Goal: Task Accomplishment & Management: Manage account settings

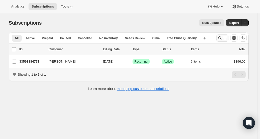
click at [219, 38] on icon "Search and filter results" at bounding box center [219, 38] width 5 height 5
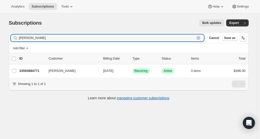
click at [200, 38] on icon "button" at bounding box center [198, 38] width 5 height 5
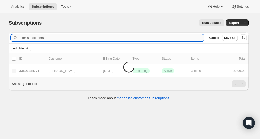
paste input "jb2396@gmail.com"
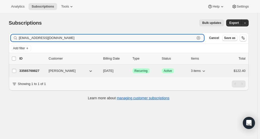
type input "jb2396@gmail.com"
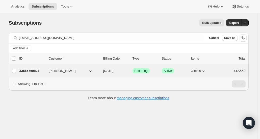
click at [33, 73] on div "33565769827 Joel Blumberg 12/02/2025 Success Recurring Success Active 3 items $…" at bounding box center [132, 71] width 226 height 7
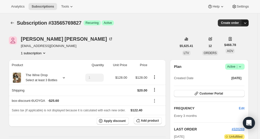
click at [247, 24] on icon "button" at bounding box center [244, 22] width 5 height 5
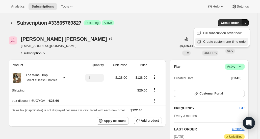
click at [232, 43] on span "Create custom one-time order" at bounding box center [225, 42] width 44 height 4
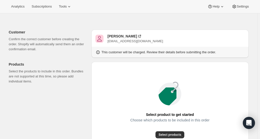
scroll to position [50, 0]
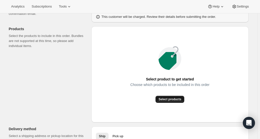
click at [172, 100] on span "Select products" at bounding box center [169, 100] width 23 height 4
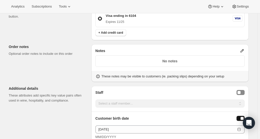
scroll to position [252, 0]
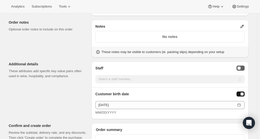
click at [240, 67] on div "Staff Selector" at bounding box center [238, 68] width 3 height 3
click at [226, 78] on select "Select a staff member... Scott V America L Keegan B Jessie F Jessica G Maya P J…" at bounding box center [169, 79] width 149 height 8
select select "associate-9"
click at [97, 75] on select "Select a staff member... Scott V America L Keegan B Jessie F Jessica G Maya P J…" at bounding box center [169, 79] width 149 height 8
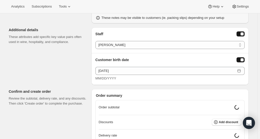
scroll to position [302, 0]
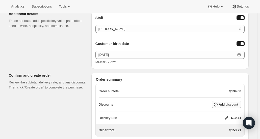
click at [229, 103] on span "Add discount" at bounding box center [228, 105] width 19 height 4
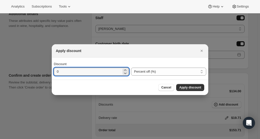
drag, startPoint x: 72, startPoint y: 74, endPoint x: 53, endPoint y: 74, distance: 19.4
click at [53, 73] on div "Discount 0 Percent off (%) Amount off ($) Percent off (%)" at bounding box center [130, 69] width 156 height 22
type input "20"
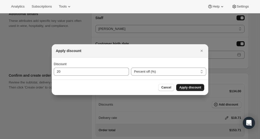
click at [183, 84] on button "Apply discount" at bounding box center [190, 87] width 28 height 7
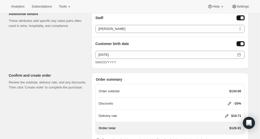
click at [226, 114] on icon at bounding box center [226, 116] width 5 height 5
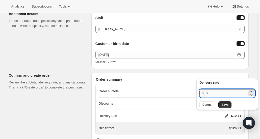
click at [212, 96] on input "0" at bounding box center [226, 93] width 42 height 8
type input "20"
click at [223, 104] on span "Save" at bounding box center [224, 105] width 7 height 4
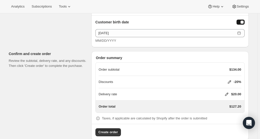
scroll to position [331, 0]
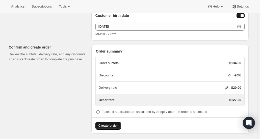
click at [108, 124] on span "Create order" at bounding box center [107, 126] width 19 height 5
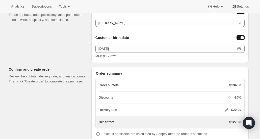
scroll to position [358, 0]
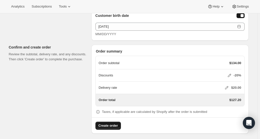
click at [156, 119] on div "Create order" at bounding box center [169, 124] width 157 height 12
click at [151, 110] on p "Taxes, if applicable are calculated by Shopify after the order is submitted" at bounding box center [154, 112] width 105 height 5
click at [152, 102] on div "Order total $127.20" at bounding box center [170, 100] width 142 height 12
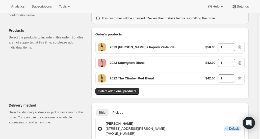
scroll to position [126, 0]
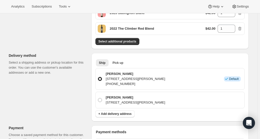
click at [174, 42] on div "Select additional products" at bounding box center [169, 41] width 149 height 7
click at [132, 40] on span "Select additional products" at bounding box center [117, 42] width 38 height 4
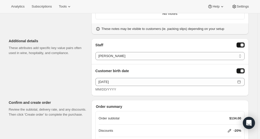
scroll to position [358, 0]
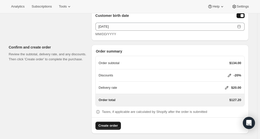
click at [116, 124] on span "Create order" at bounding box center [107, 126] width 19 height 5
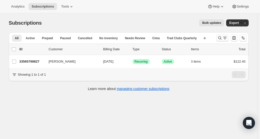
click at [220, 38] on icon "Search and filter results" at bounding box center [219, 38] width 5 height 5
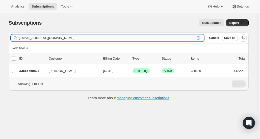
click at [201, 38] on icon "button" at bounding box center [198, 38] width 5 height 5
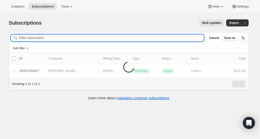
paste input "Christopher Quill"
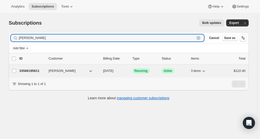
type input "Christopher Quill"
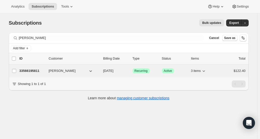
click at [24, 70] on p "33566195811" at bounding box center [31, 71] width 25 height 5
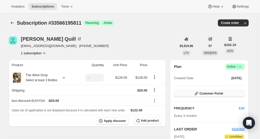
click at [221, 92] on span "Customer Portal" at bounding box center [210, 94] width 23 height 4
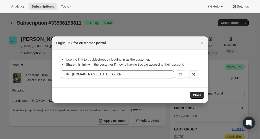
click at [193, 77] on icon ":r37:" at bounding box center [193, 74] width 5 height 5
click at [202, 43] on icon "Close" at bounding box center [201, 43] width 5 height 5
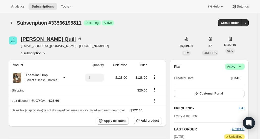
click at [42, 39] on div "Christopher Quill" at bounding box center [51, 39] width 61 height 5
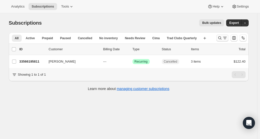
click at [222, 37] on icon "Search and filter results" at bounding box center [219, 38] width 5 height 5
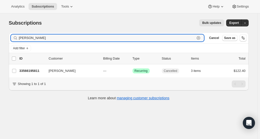
click at [201, 39] on icon "button" at bounding box center [198, 38] width 5 height 5
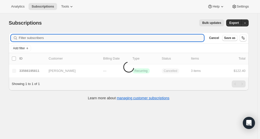
paste input "[PERSON_NAME] <[EMAIL_ADDRESS][DOMAIN_NAME]>"
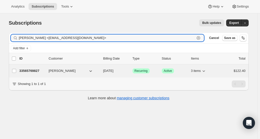
type input "[PERSON_NAME] <[EMAIL_ADDRESS][DOMAIN_NAME]>"
click at [35, 73] on div "33565769827 Joel Blumberg 12/02/2025 Success Recurring Success Active 3 items $…" at bounding box center [132, 71] width 226 height 7
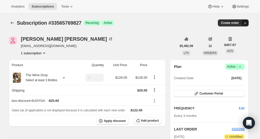
click at [246, 24] on icon "button" at bounding box center [244, 22] width 5 height 5
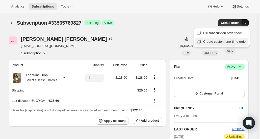
click at [243, 38] on button "Create custom one-time order" at bounding box center [221, 42] width 53 height 8
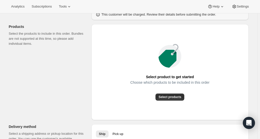
scroll to position [76, 0]
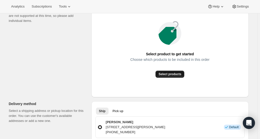
click at [176, 74] on span "Select products" at bounding box center [169, 74] width 23 height 4
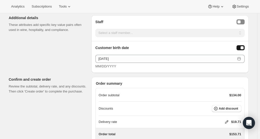
scroll to position [302, 0]
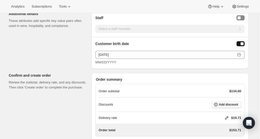
click at [226, 101] on button "Add discount" at bounding box center [225, 104] width 29 height 7
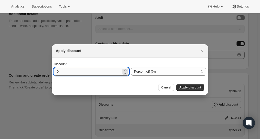
click at [101, 69] on input "0" at bounding box center [88, 72] width 68 height 8
type input "20"
click at [197, 86] on span "Apply discount" at bounding box center [190, 88] width 22 height 4
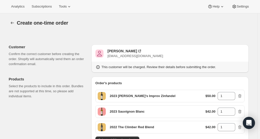
scroll to position [302, 0]
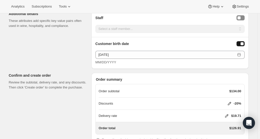
click at [228, 115] on icon at bounding box center [226, 116] width 5 height 5
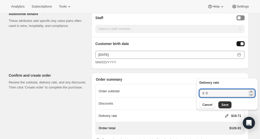
drag, startPoint x: 212, startPoint y: 94, endPoint x: 195, endPoint y: 91, distance: 17.6
click at [195, 91] on div "Delivery rate $ 0 Cancel Save" at bounding box center [227, 92] width 66 height 37
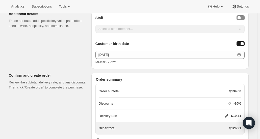
click at [228, 115] on icon at bounding box center [226, 116] width 3 height 3
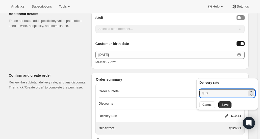
drag, startPoint x: 209, startPoint y: 94, endPoint x: 203, endPoint y: 94, distance: 6.6
click at [203, 94] on div "$ 0" at bounding box center [226, 93] width 55 height 8
type input "20"
click at [226, 105] on span "Save" at bounding box center [224, 105] width 7 height 4
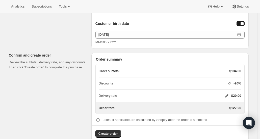
scroll to position [331, 0]
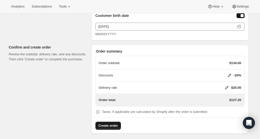
click at [116, 124] on span "Create order" at bounding box center [107, 126] width 19 height 5
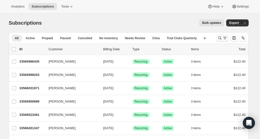
click at [221, 37] on icon "Search and filter results" at bounding box center [219, 38] width 5 height 5
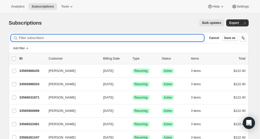
click at [79, 38] on input "Filter subscribers" at bounding box center [111, 38] width 185 height 7
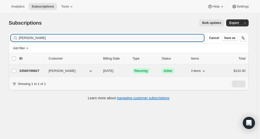
type input "Joel Blumbe"
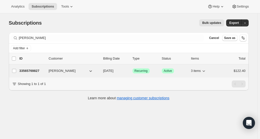
click at [29, 69] on p "33565769827" at bounding box center [31, 71] width 25 height 5
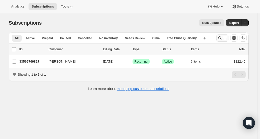
click at [221, 38] on icon "Search and filter results" at bounding box center [219, 38] width 5 height 5
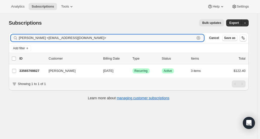
click at [201, 38] on icon "button" at bounding box center [198, 38] width 5 height 5
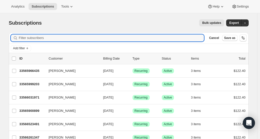
paste input "[PERSON_NAME]"
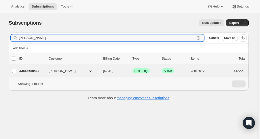
type input "[PERSON_NAME]"
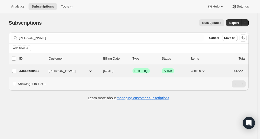
click at [32, 70] on p "33564688483" at bounding box center [31, 71] width 25 height 5
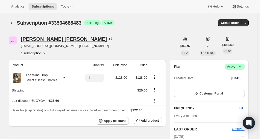
click at [25, 38] on div "[PERSON_NAME]" at bounding box center [67, 39] width 92 height 5
